Goal: Information Seeking & Learning: Check status

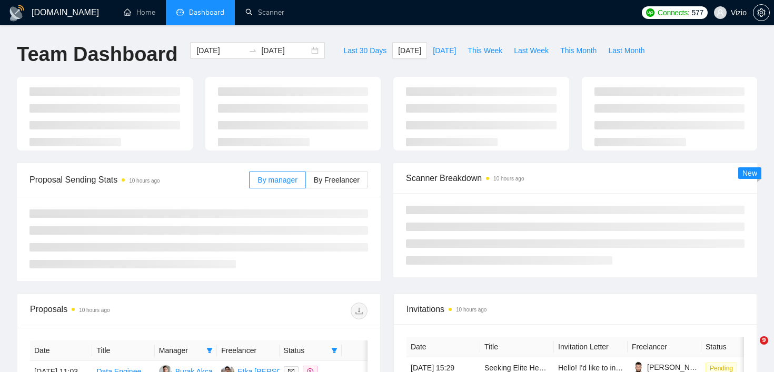
type input "[DATE]"
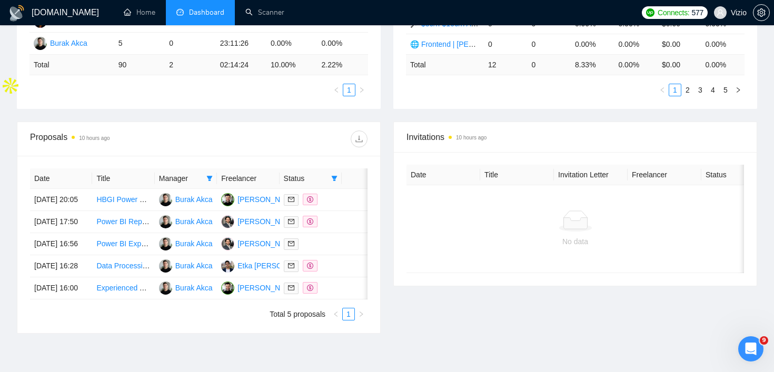
scroll to position [320, 0]
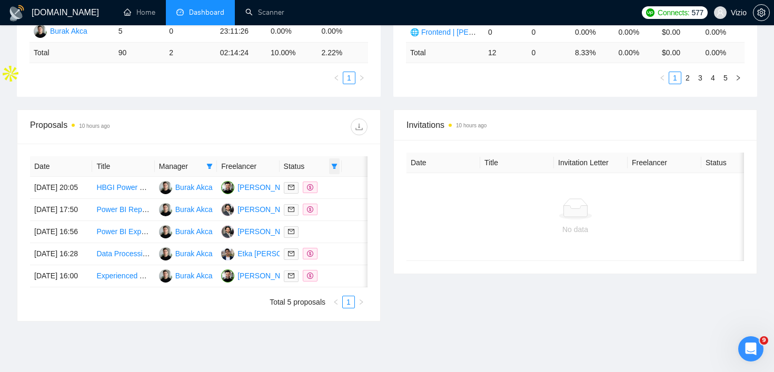
click at [333, 170] on span at bounding box center [334, 167] width 11 height 16
click at [329, 185] on span "Chat" at bounding box center [308, 187] width 51 height 12
checkbox input "true"
click at [201, 162] on div "Date Title Manager Freelancer Status [DATE] 20:05 HBGI Power BI Associate Burak…" at bounding box center [199, 232] width 338 height 152
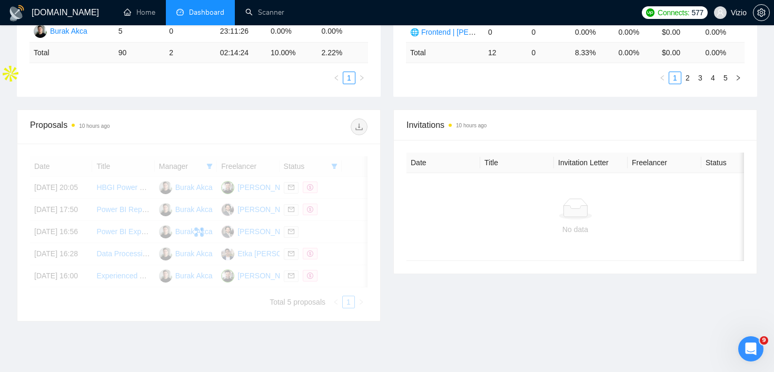
click at [210, 166] on div at bounding box center [199, 232] width 338 height 152
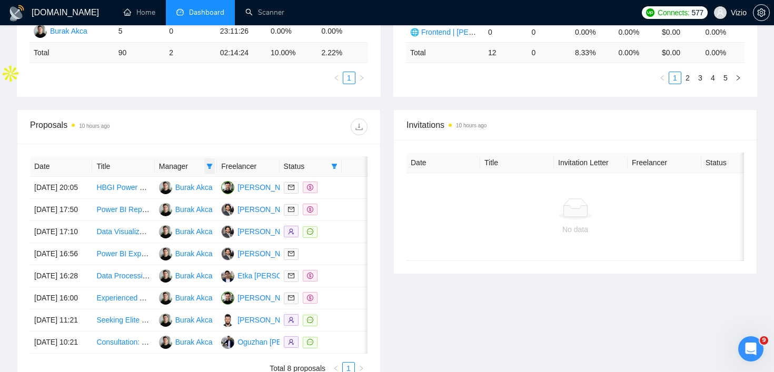
click at [211, 165] on icon "filter" at bounding box center [210, 166] width 6 height 5
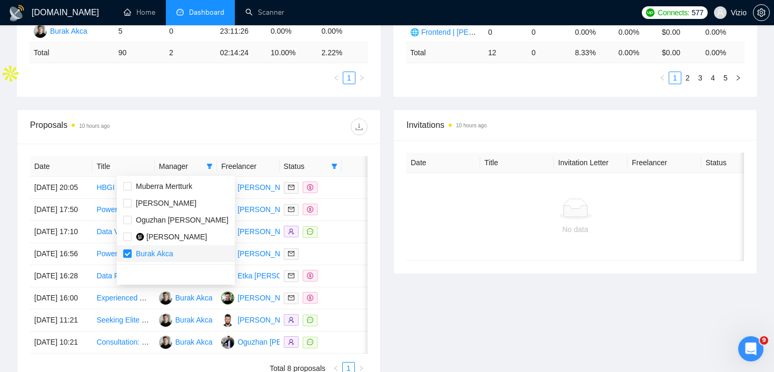
click at [175, 258] on span "Burak Akca" at bounding box center [175, 254] width 105 height 12
checkbox input "false"
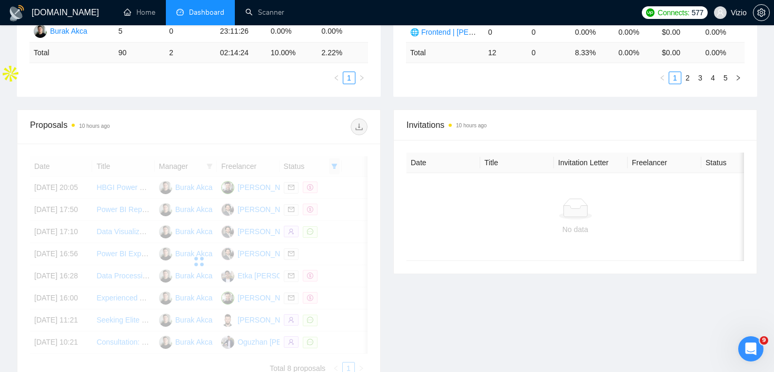
click at [329, 173] on div "Date Title Manager Freelancer Status [DATE] 20:05 HBGI Power BI Associate Burak…" at bounding box center [199, 265] width 338 height 219
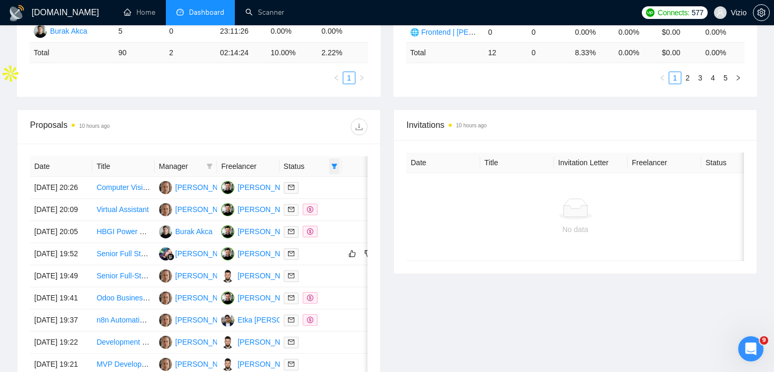
click at [331, 172] on span at bounding box center [334, 167] width 11 height 16
click at [308, 208] on span "Sent" at bounding box center [308, 204] width 51 height 12
checkbox input "false"
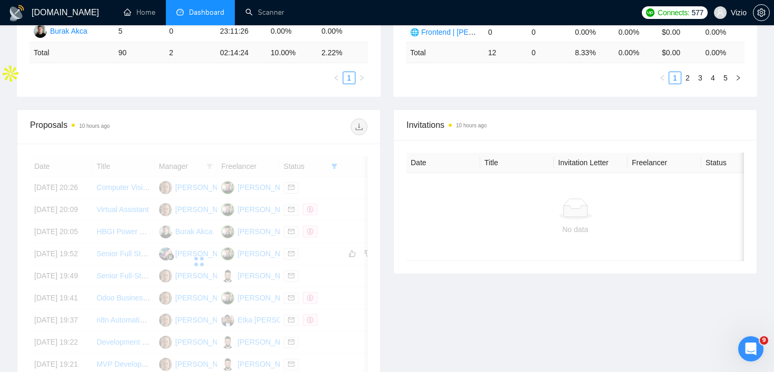
click at [316, 137] on div "Proposals 10 hours ago" at bounding box center [199, 127] width 338 height 34
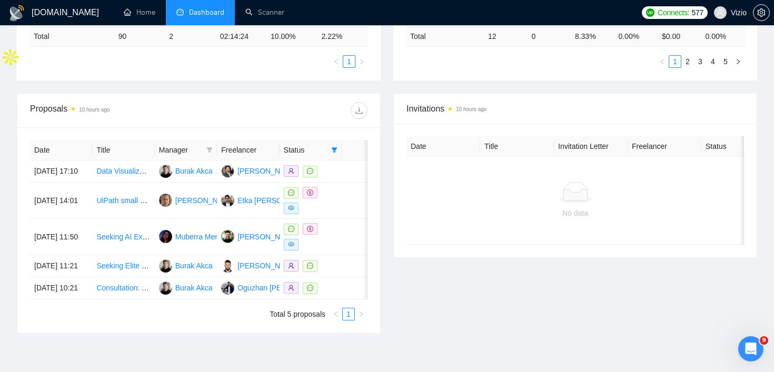
scroll to position [341, 0]
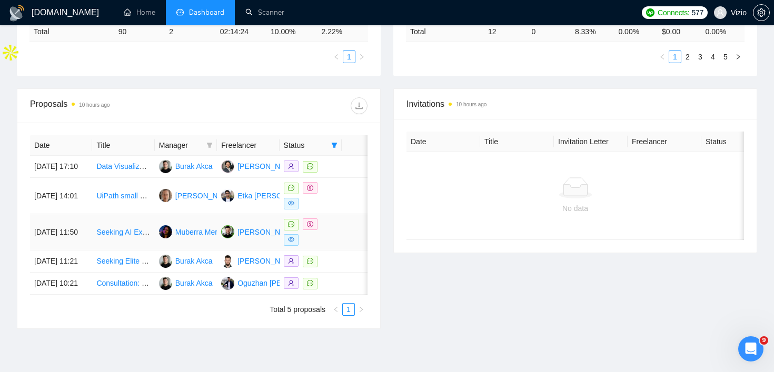
click at [141, 251] on td "Seeking AI Expert for Business Consultation & Implementations (Long-Term Partne…" at bounding box center [123, 232] width 62 height 36
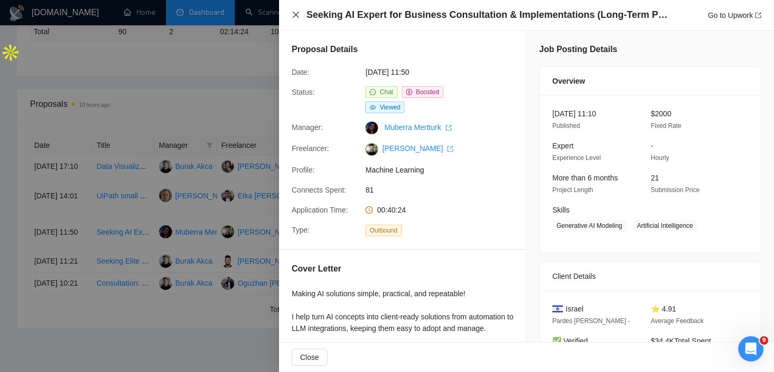
click at [299, 12] on icon "close" at bounding box center [296, 15] width 6 height 6
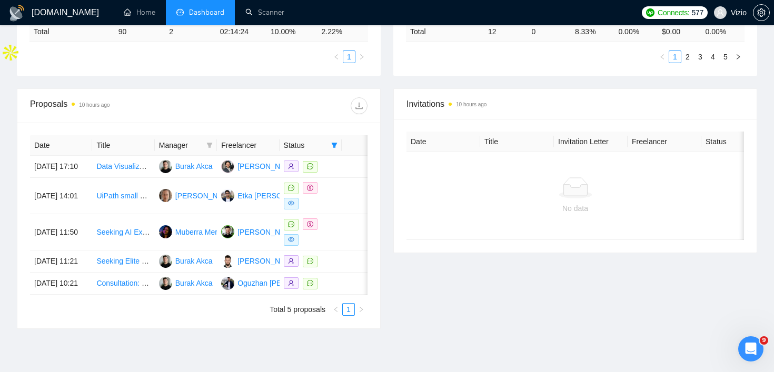
click at [262, 113] on div at bounding box center [283, 105] width 169 height 17
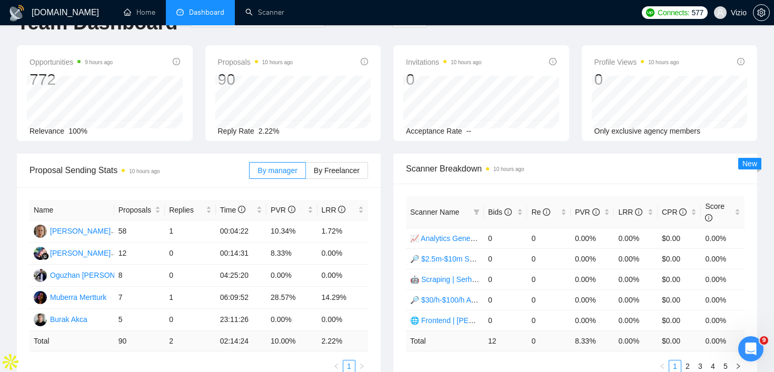
scroll to position [31, 0]
click at [235, 41] on div "[DATE] [DATE]" at bounding box center [257, 28] width 147 height 35
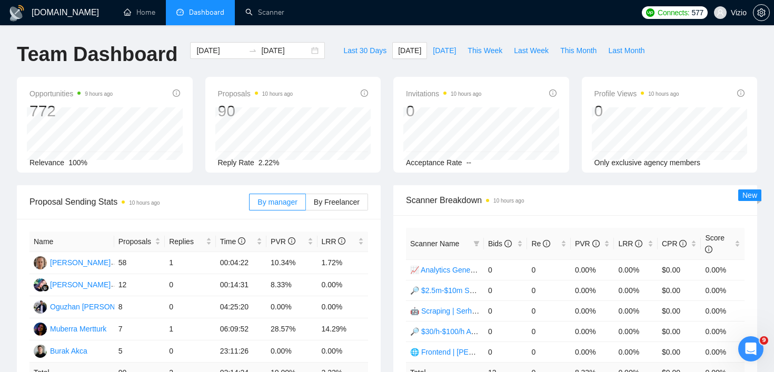
click at [517, 47] on span "Last Week" at bounding box center [531, 51] width 35 height 12
type input "[DATE]"
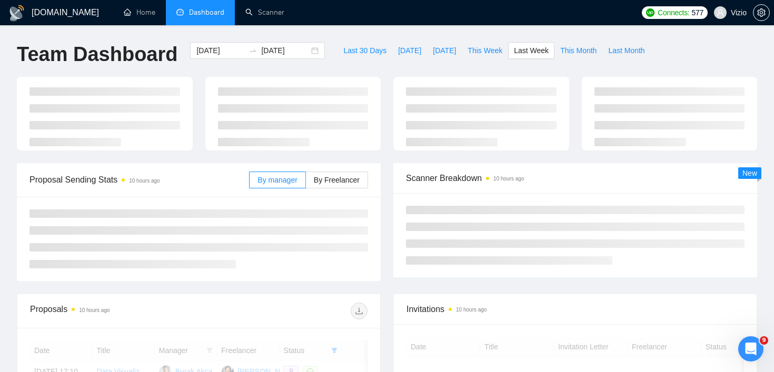
click at [484, 28] on div "[DOMAIN_NAME] Home Dashboard Scanner Connects: 577 Vizio Team Dashboard [DATE] …" at bounding box center [387, 314] width 774 height 628
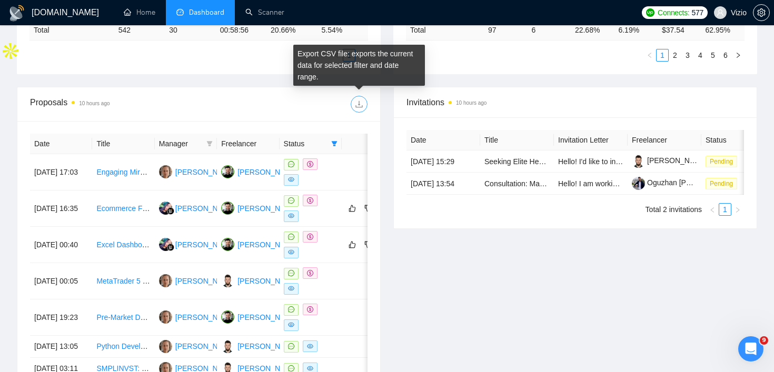
scroll to position [374, 0]
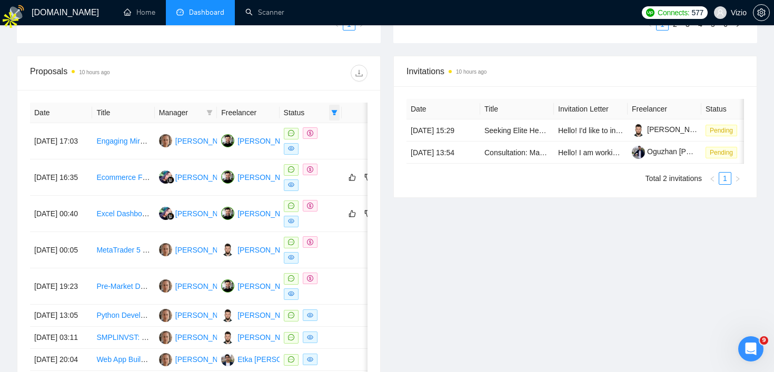
click at [332, 110] on icon "filter" at bounding box center [334, 113] width 6 height 6
click at [322, 132] on span "Chat" at bounding box center [308, 133] width 51 height 12
checkbox input "false"
click at [322, 79] on div at bounding box center [283, 73] width 169 height 17
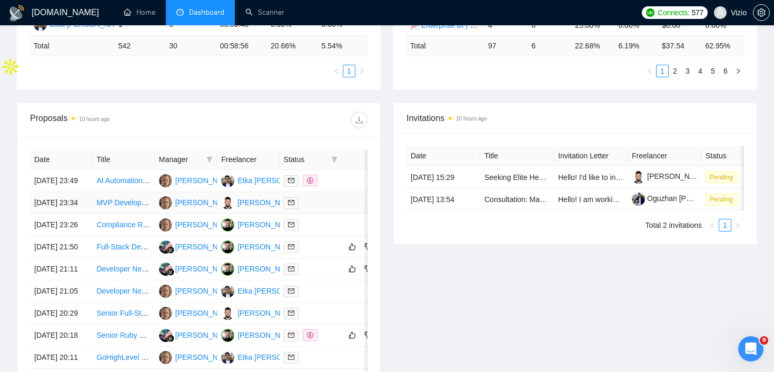
scroll to position [303, 0]
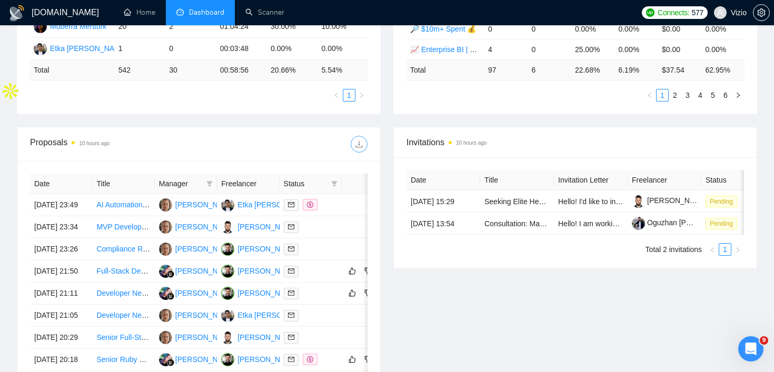
click at [358, 144] on icon "download" at bounding box center [359, 144] width 8 height 8
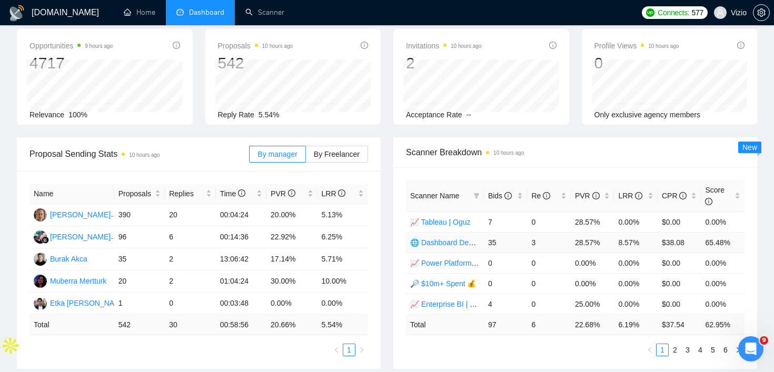
scroll to position [0, 0]
